Goal: Check status: Check status

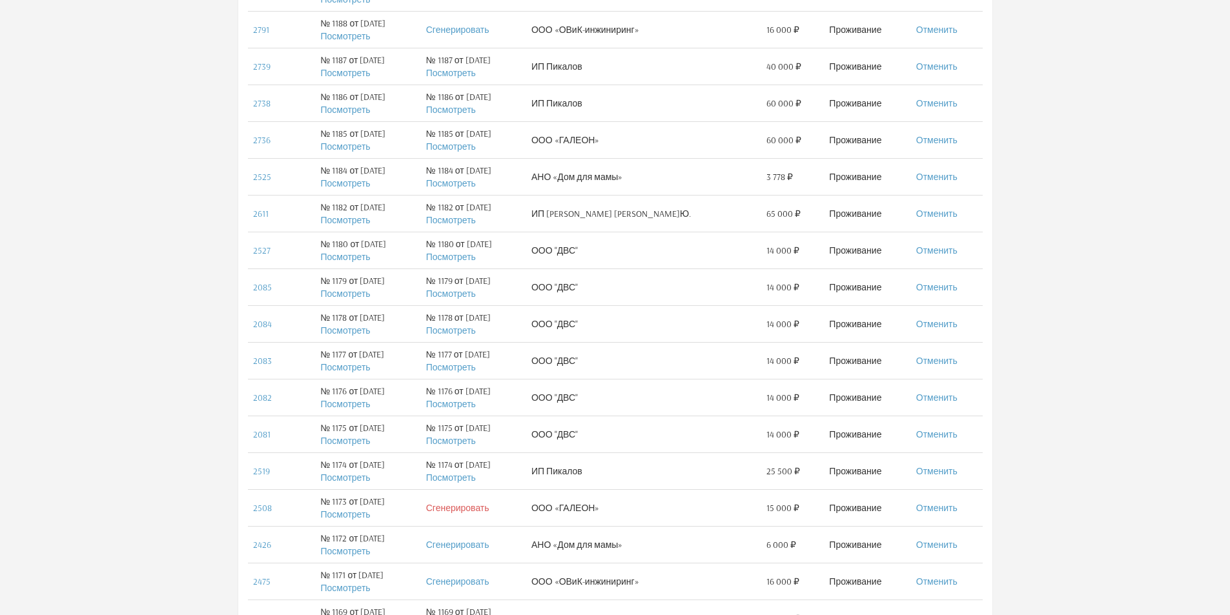
scroll to position [662, 0]
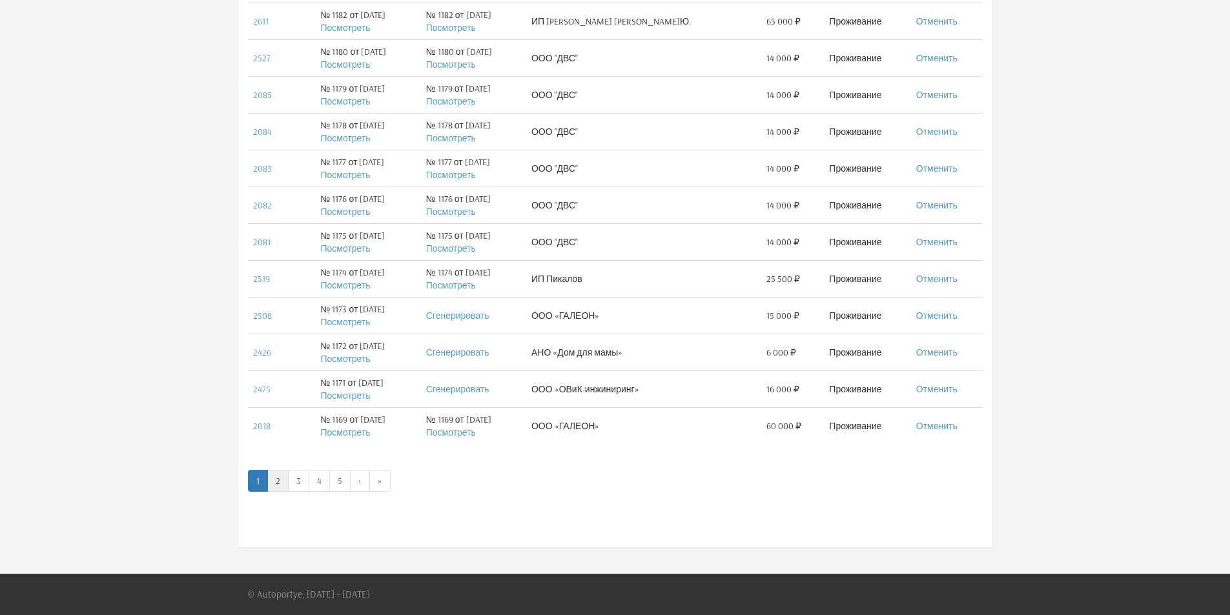
click at [286, 482] on link "2" at bounding box center [277, 481] width 21 height 22
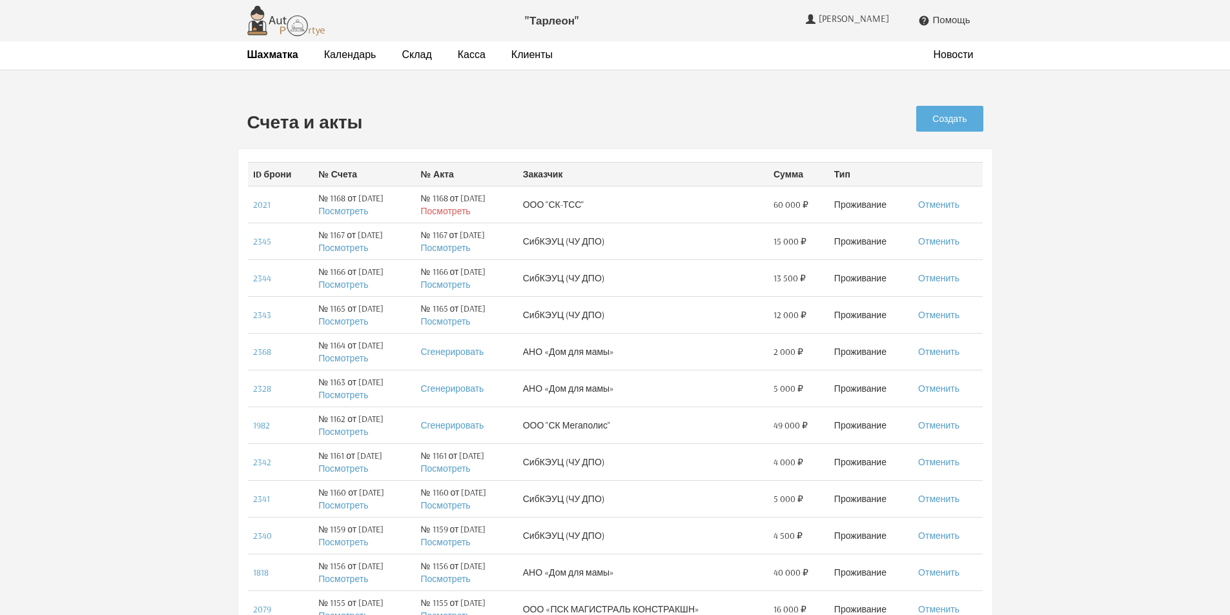
click at [470, 209] on link "Посмотреть" at bounding box center [445, 211] width 50 height 12
click at [458, 57] on link "Касса" at bounding box center [472, 55] width 28 height 14
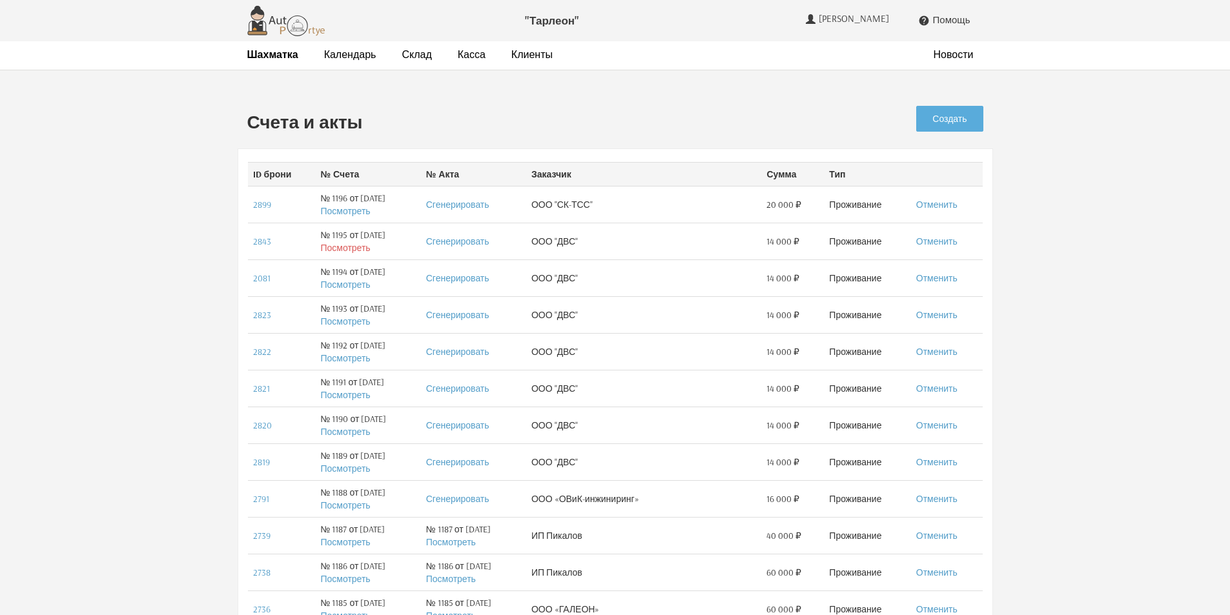
click at [338, 250] on link "Посмотреть" at bounding box center [345, 248] width 50 height 12
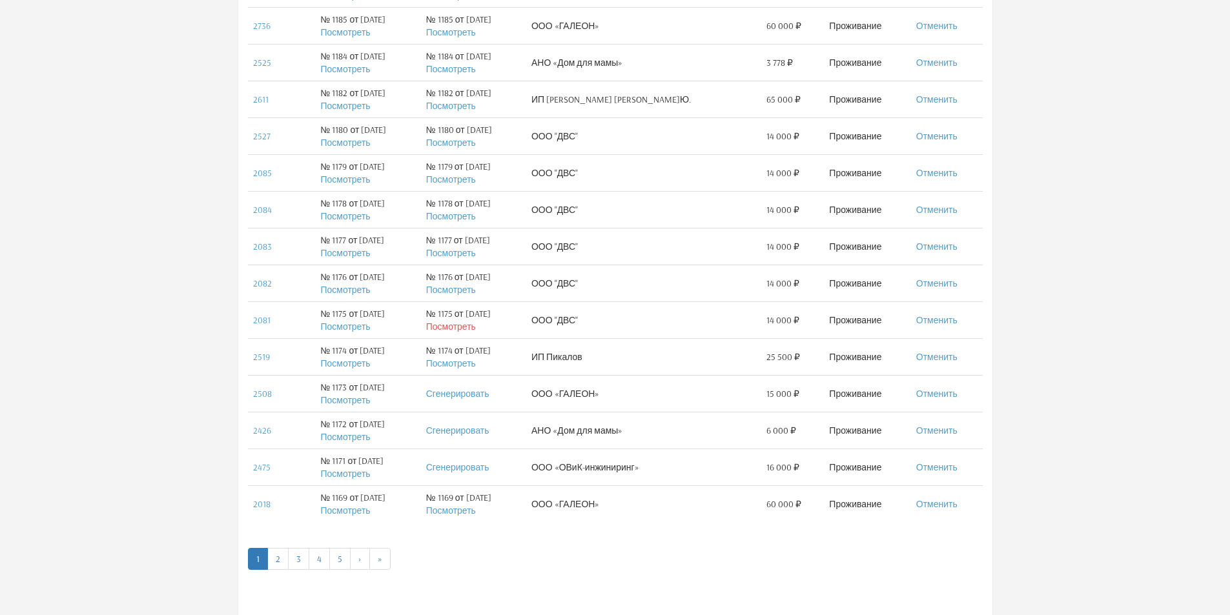
scroll to position [662, 0]
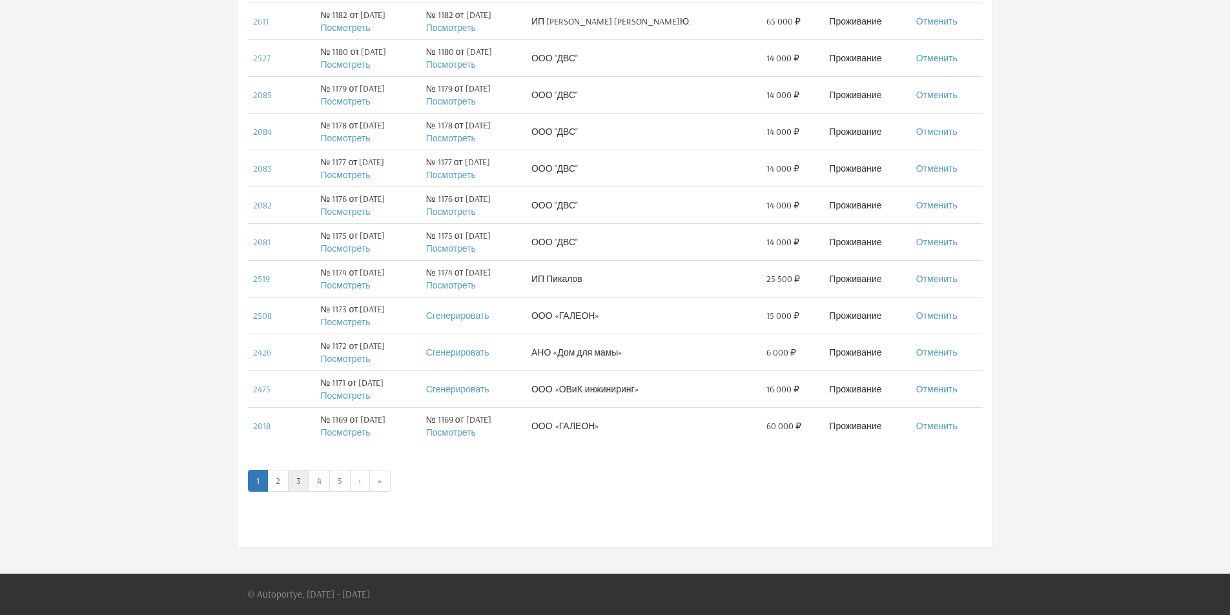
click at [298, 484] on link "3" at bounding box center [298, 481] width 21 height 22
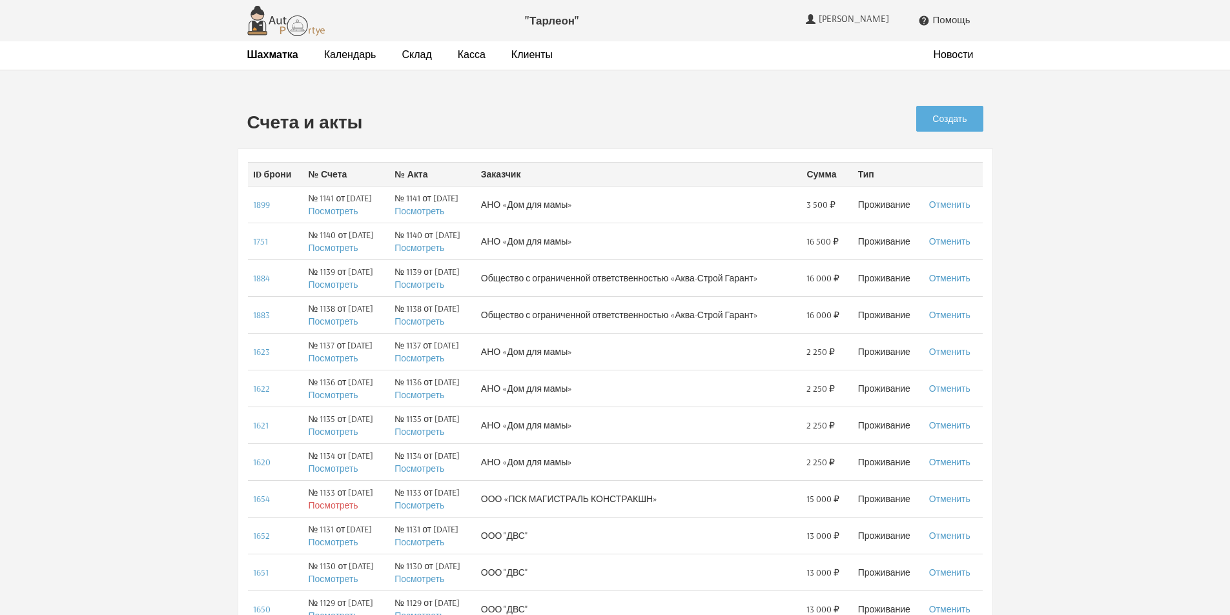
click at [342, 503] on link "Посмотреть" at bounding box center [333, 506] width 50 height 12
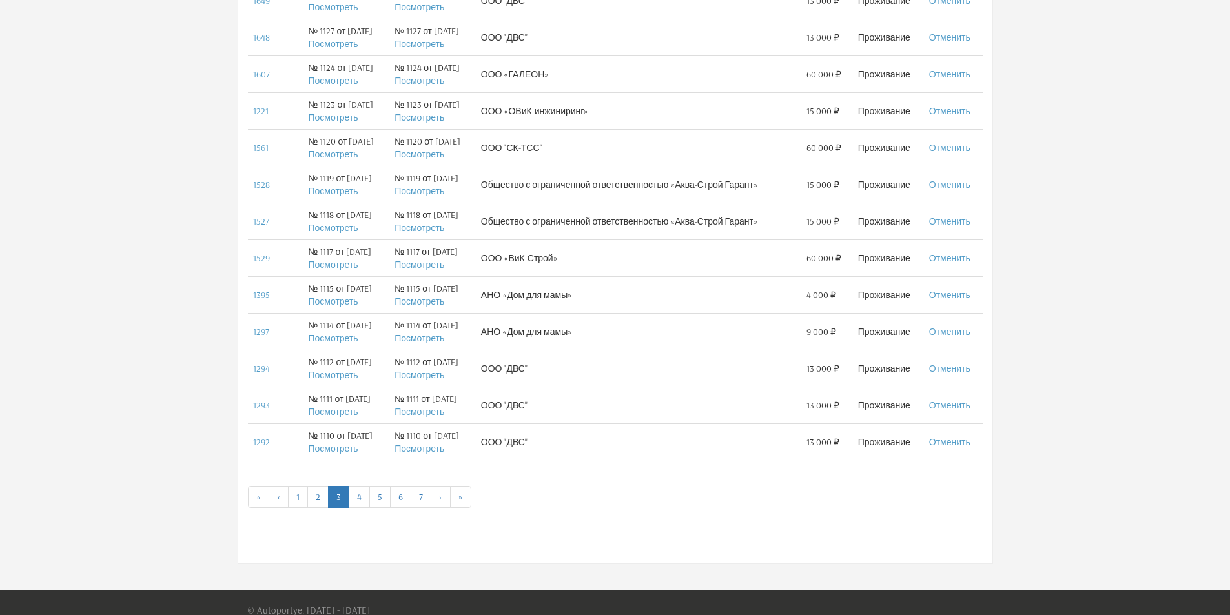
scroll to position [662, 0]
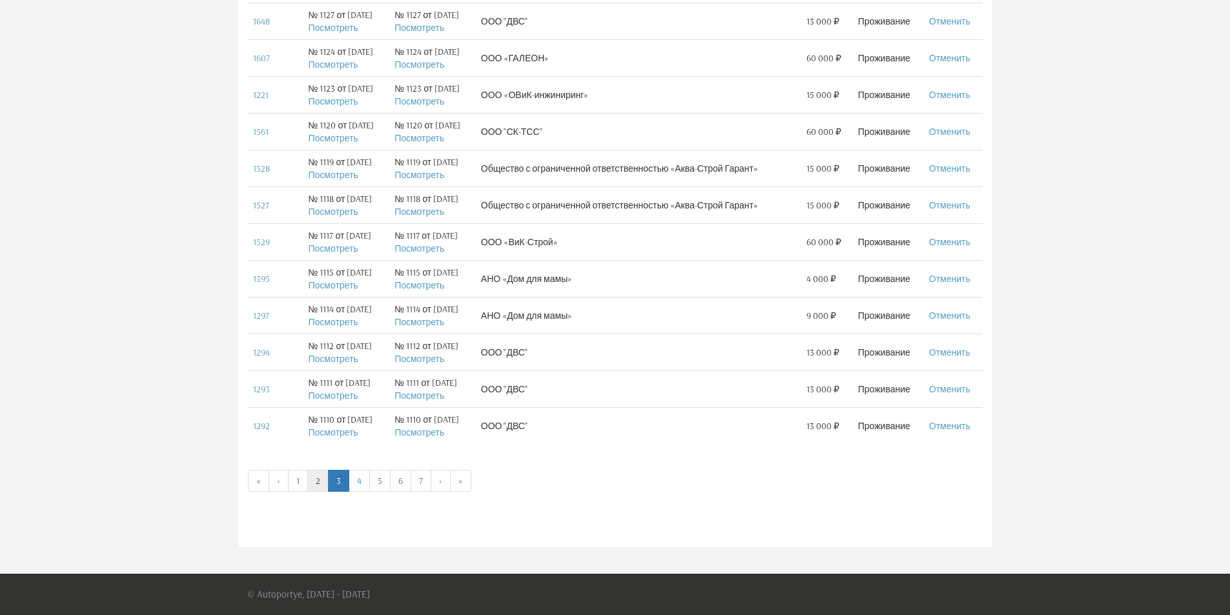
click at [315, 484] on link "2" at bounding box center [317, 481] width 21 height 22
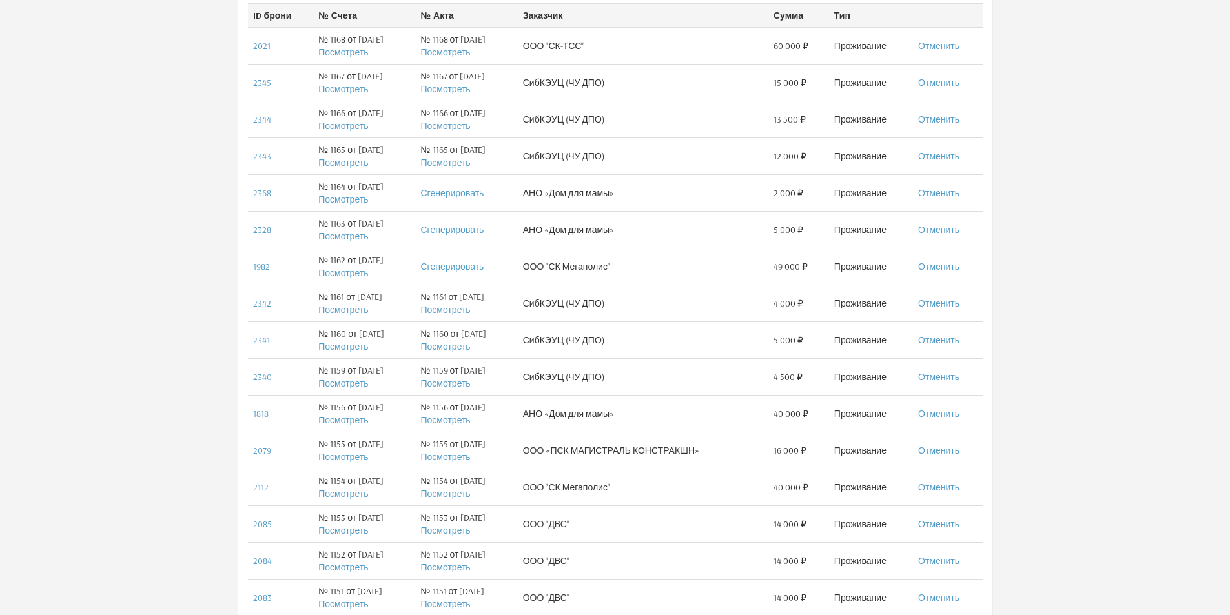
scroll to position [258, 0]
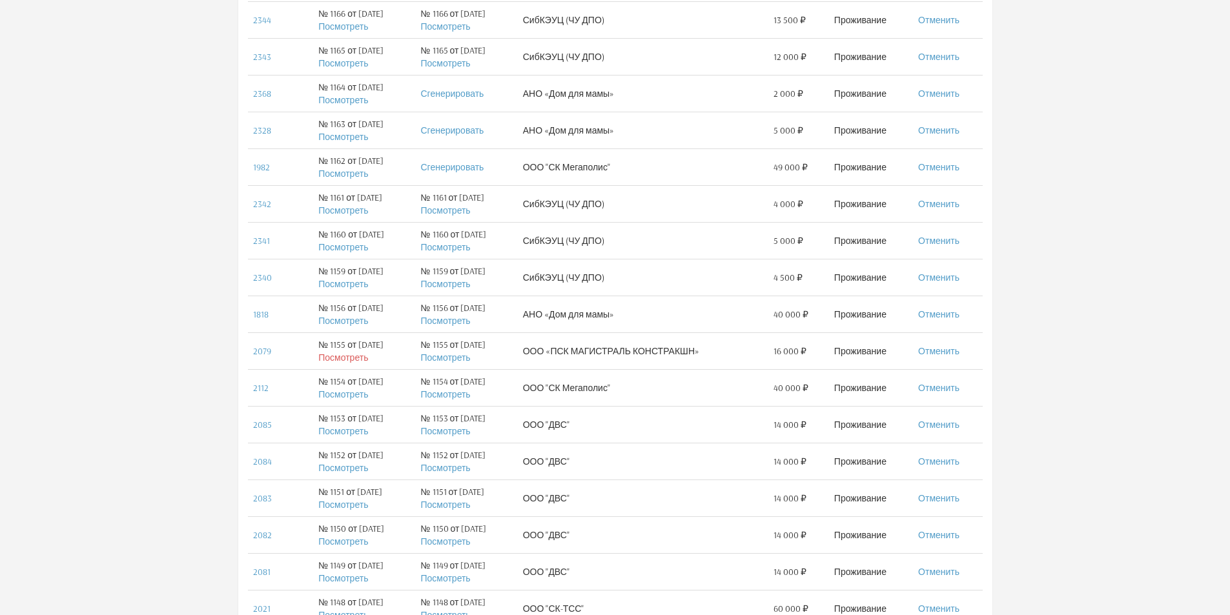
click at [345, 358] on link "Посмотреть" at bounding box center [343, 358] width 50 height 12
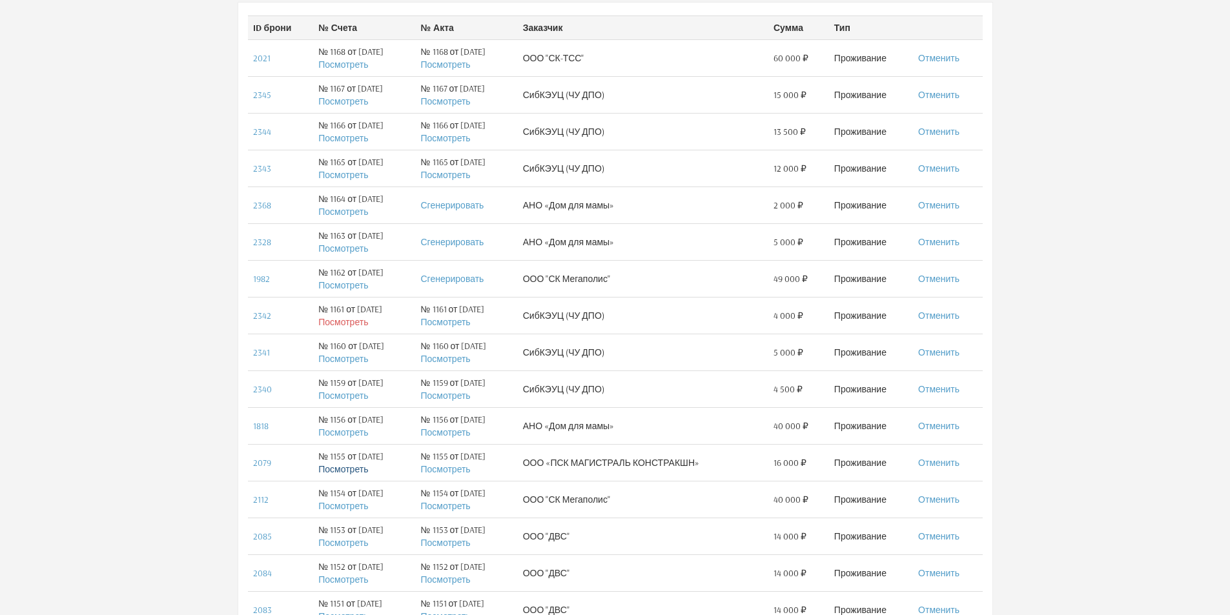
scroll to position [0, 0]
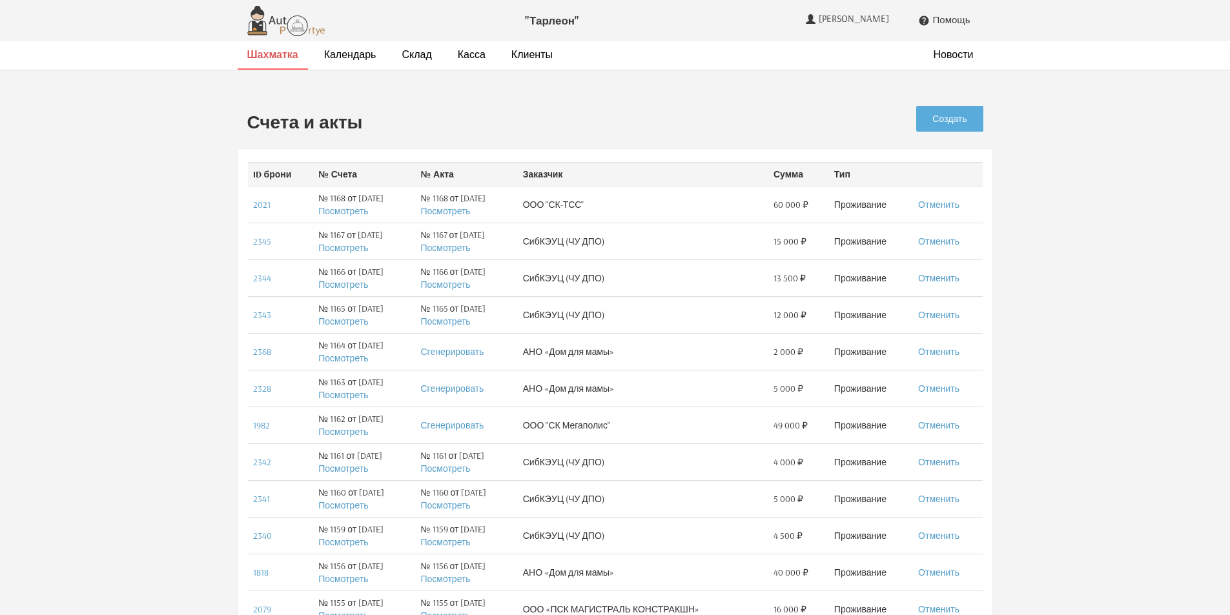
click at [263, 50] on strong "Шахматка" at bounding box center [272, 54] width 51 height 13
